Goal: Task Accomplishment & Management: Manage account settings

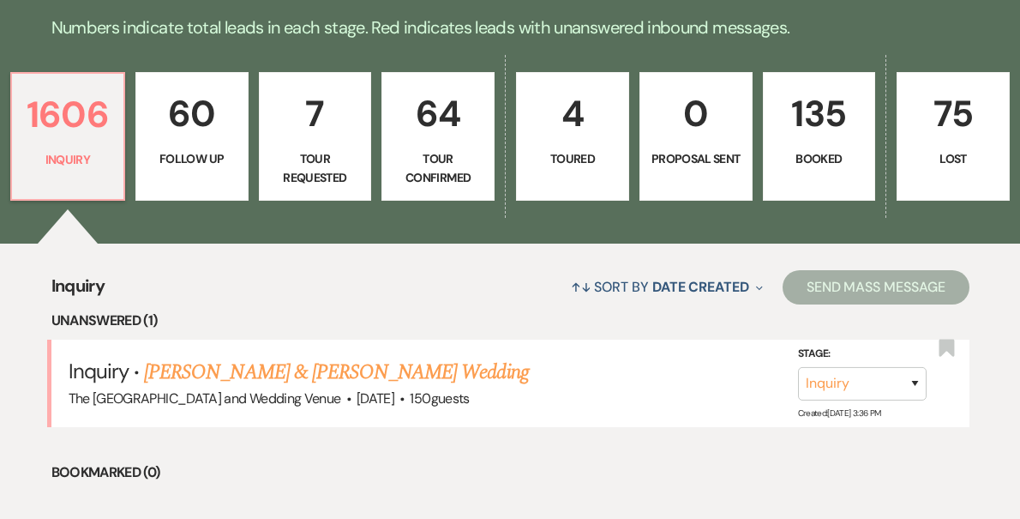
scroll to position [564, 0]
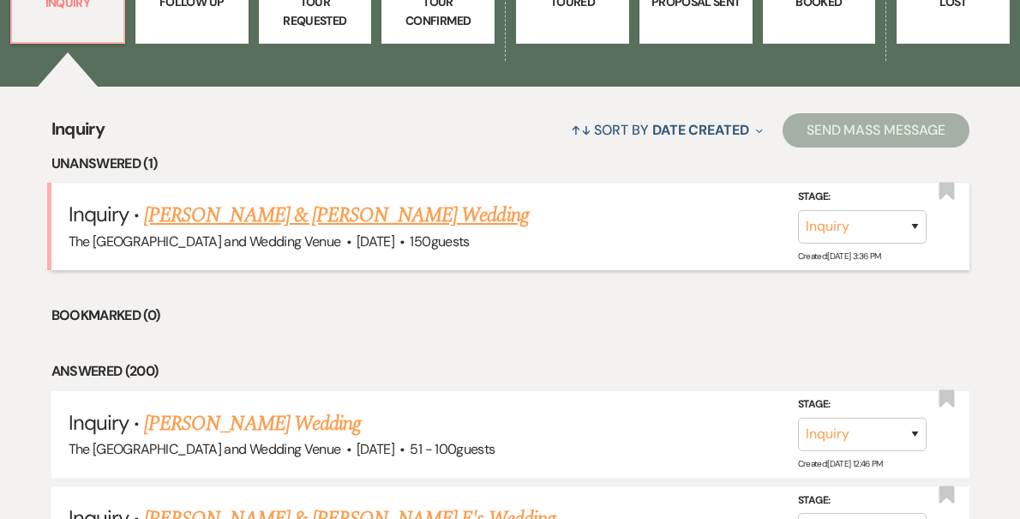
click at [280, 222] on link "[PERSON_NAME] & [PERSON_NAME] Wedding" at bounding box center [336, 215] width 384 height 31
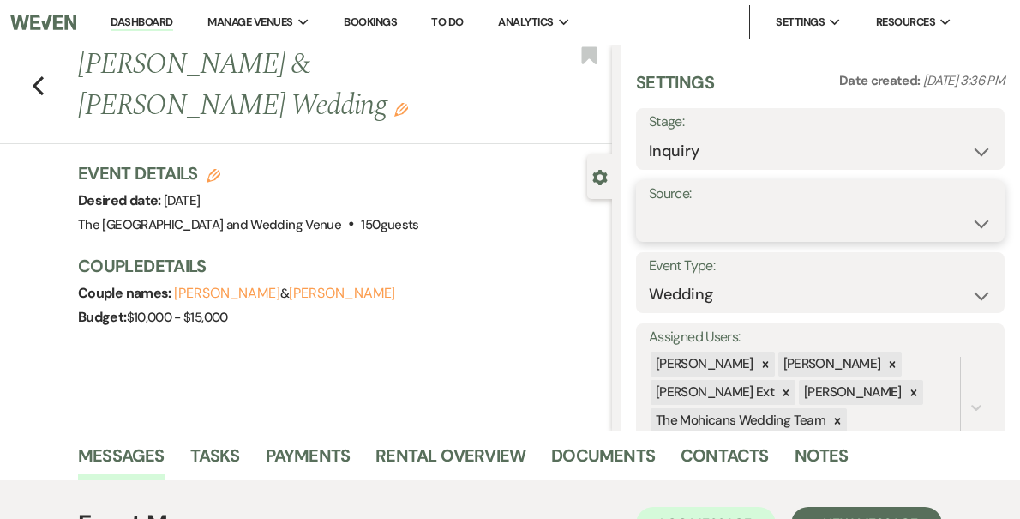
click at [759, 225] on select "Weven Venue Website Instagram Facebook Pinterest Google The Knot Wedding Wire H…" at bounding box center [820, 223] width 343 height 33
select select "5"
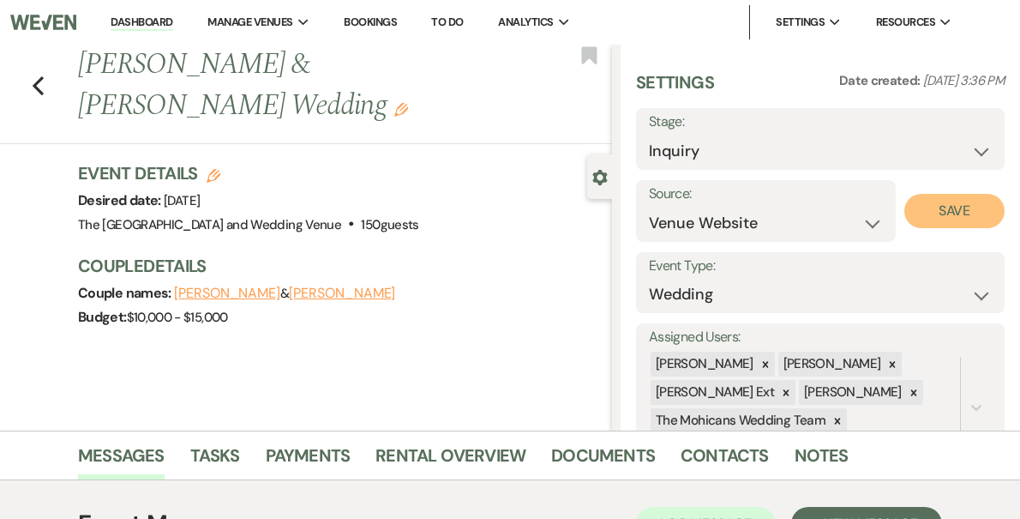
click at [927, 215] on button "Save" at bounding box center [954, 211] width 100 height 34
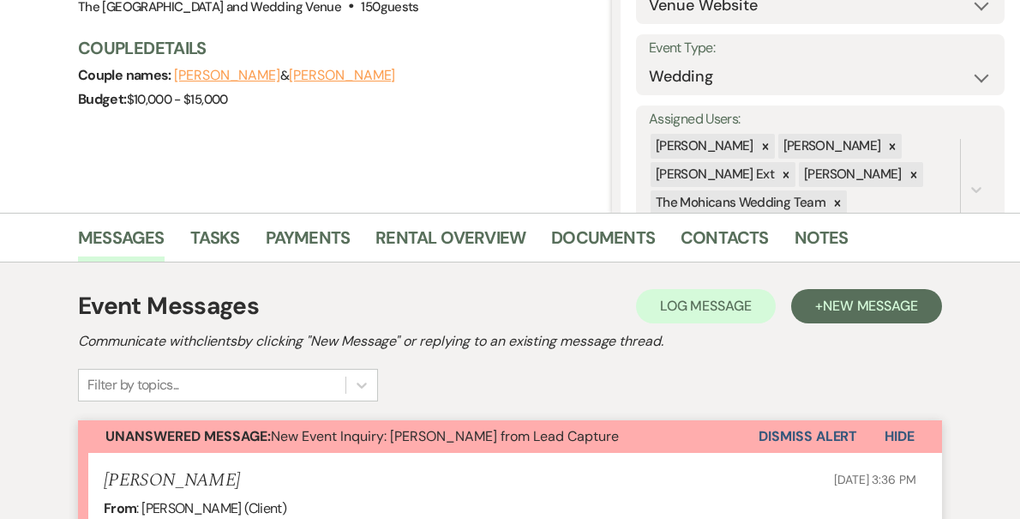
scroll to position [345, 0]
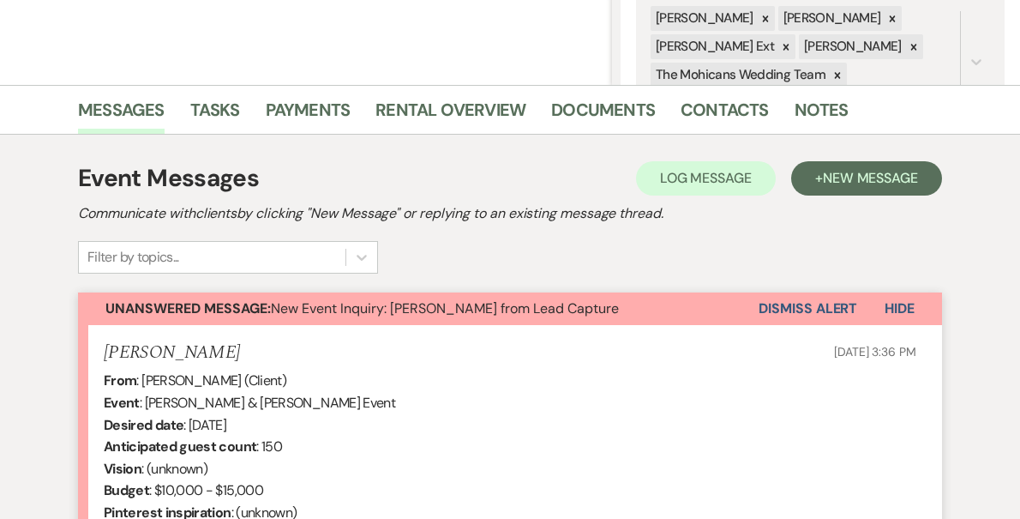
click at [776, 306] on button "Dismiss Alert" at bounding box center [808, 308] width 99 height 33
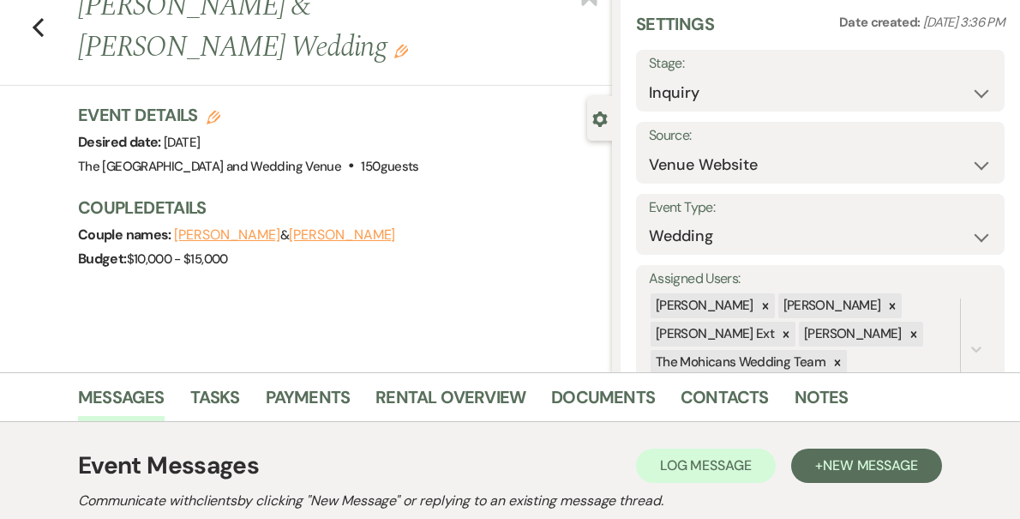
scroll to position [0, 0]
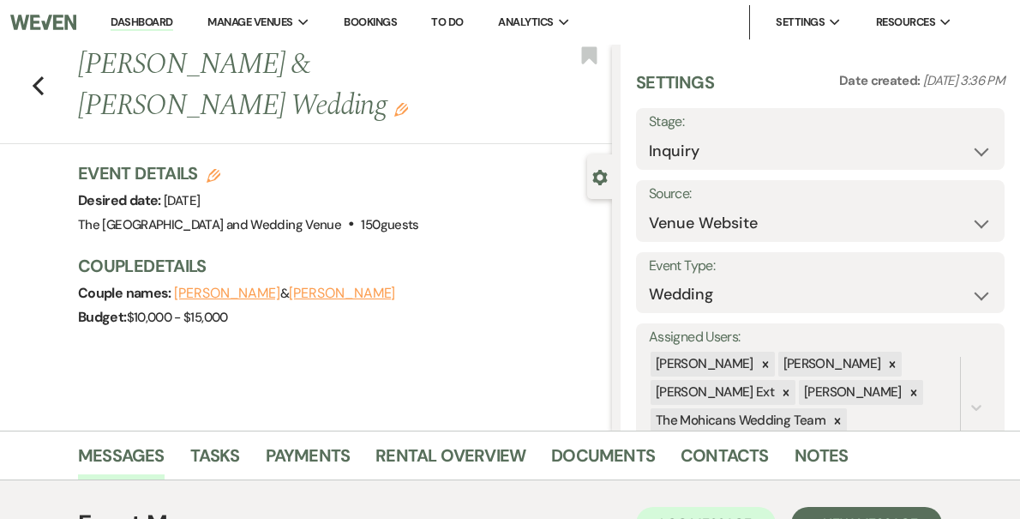
click at [181, 31] on li "Dashboard" at bounding box center [141, 22] width 79 height 34
click at [172, 21] on link "Dashboard" at bounding box center [142, 23] width 62 height 16
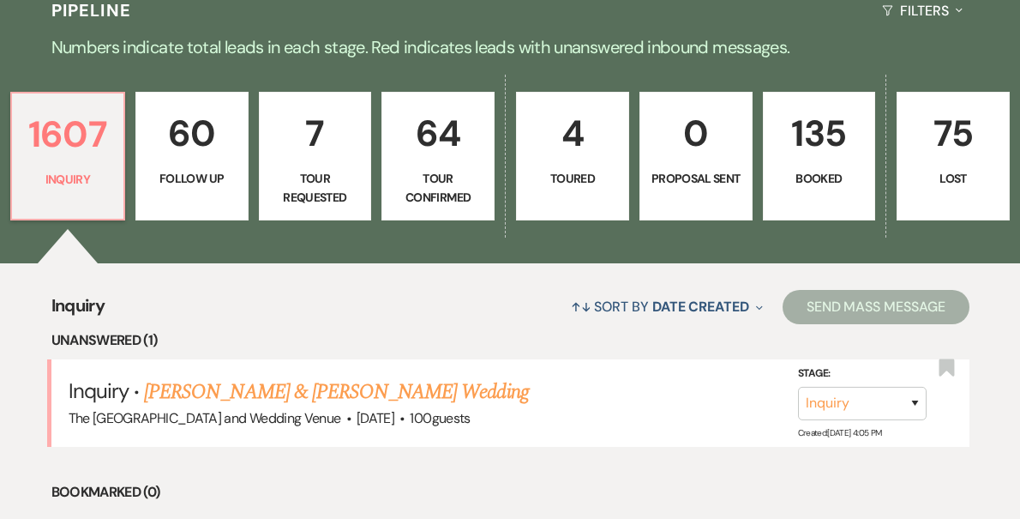
scroll to position [398, 0]
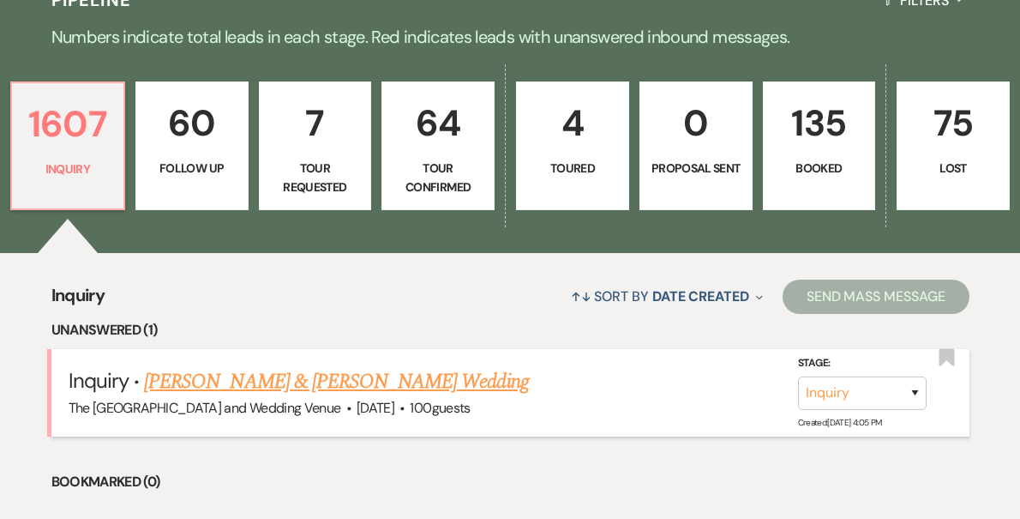
click at [359, 375] on link "[PERSON_NAME] & [PERSON_NAME] Wedding" at bounding box center [336, 381] width 384 height 31
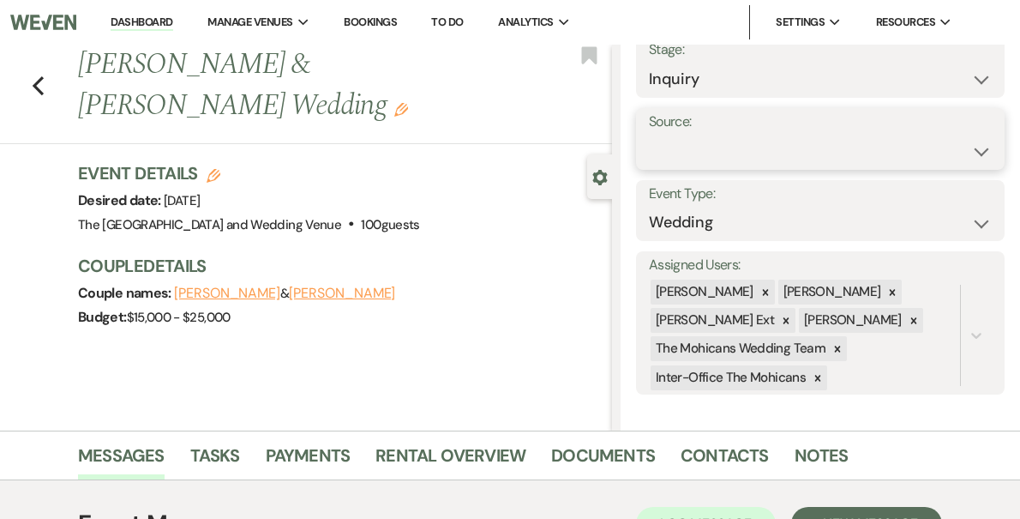
click at [780, 149] on select "Weven Venue Website Instagram Facebook Pinterest Google The Knot Wedding Wire H…" at bounding box center [820, 151] width 343 height 33
select select "5"
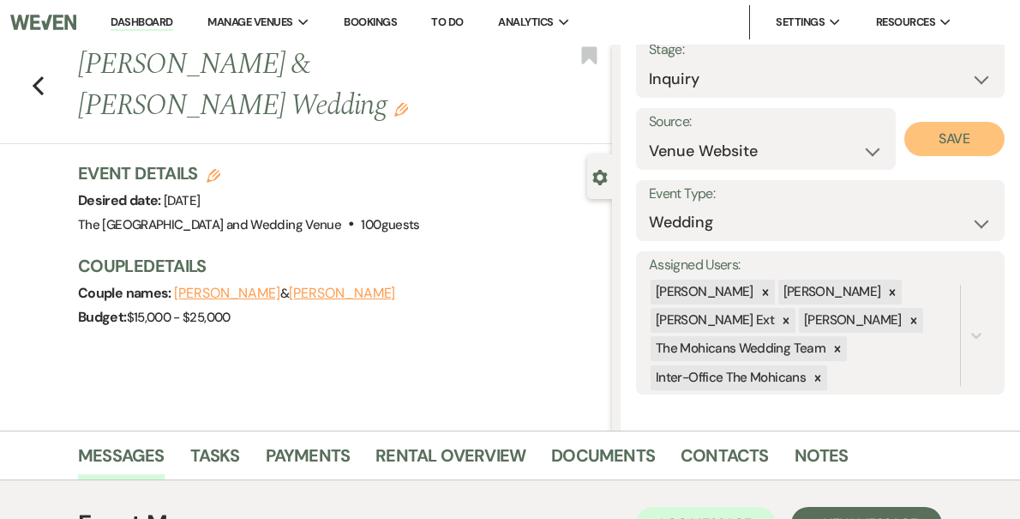
click at [944, 141] on button "Save" at bounding box center [954, 139] width 100 height 34
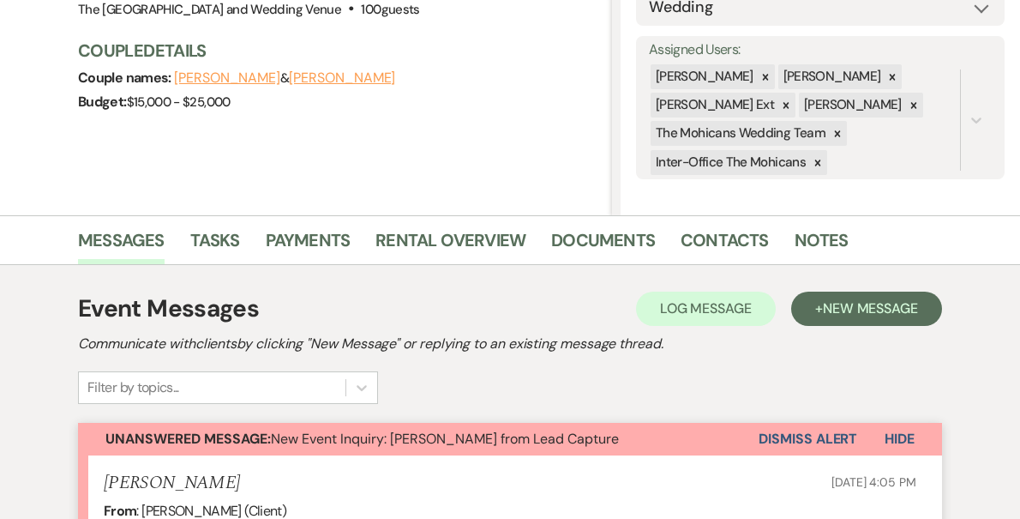
scroll to position [309, 0]
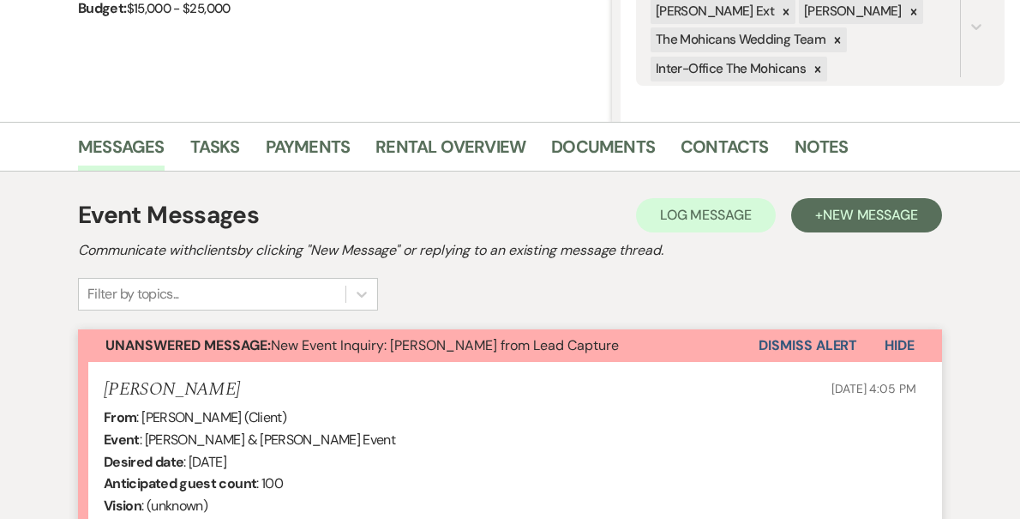
click at [793, 348] on button "Dismiss Alert" at bounding box center [808, 345] width 99 height 33
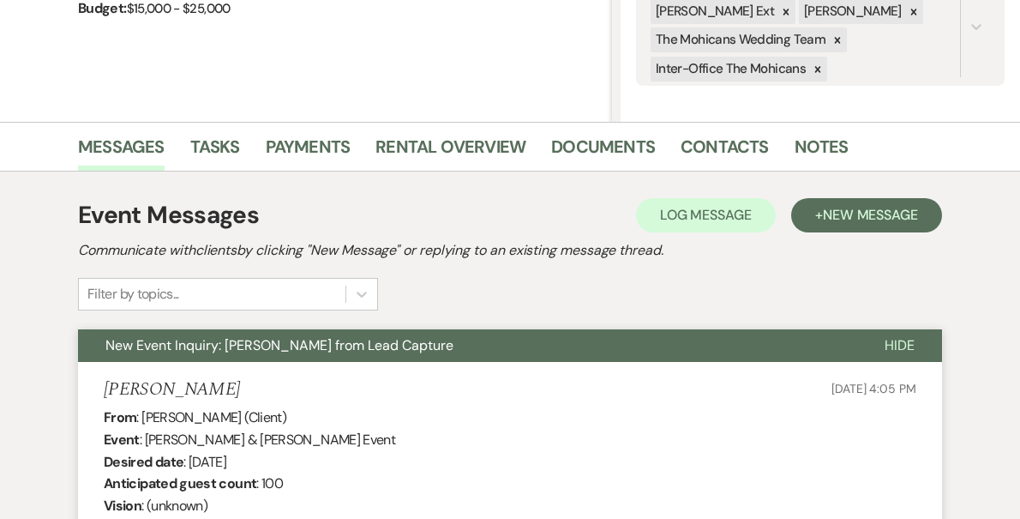
scroll to position [0, 0]
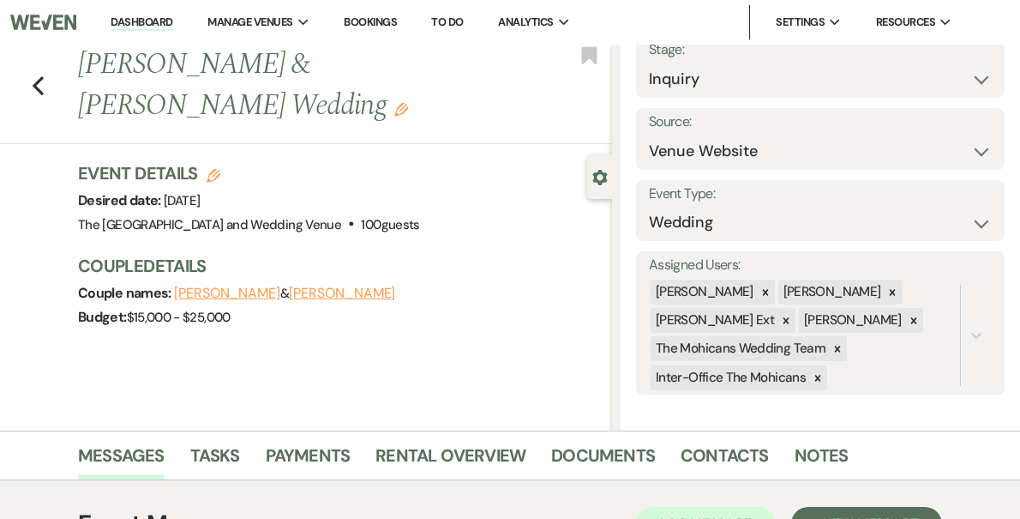
click at [172, 19] on link "Dashboard" at bounding box center [142, 23] width 62 height 16
